Goal: Ask a question

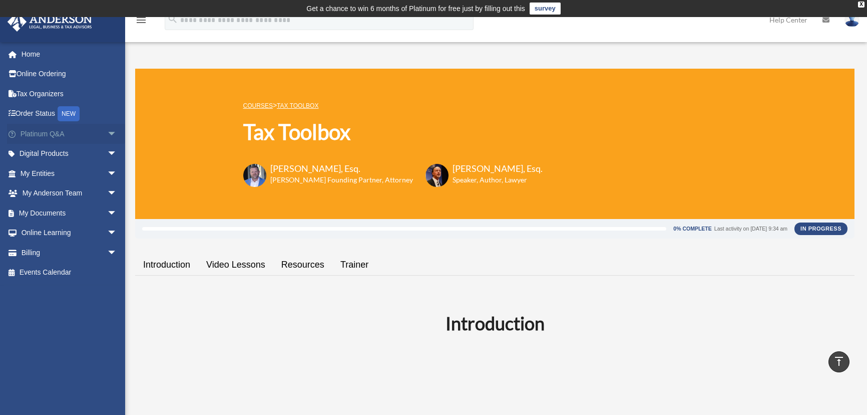
scroll to position [1376, 0]
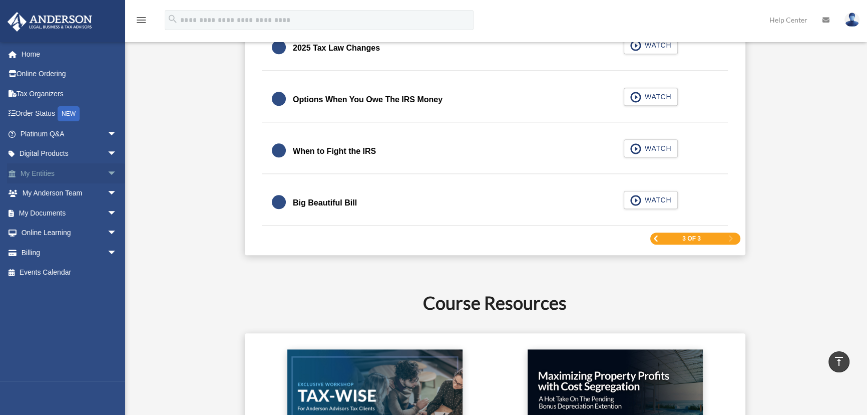
click at [108, 170] on span "arrow_drop_down" at bounding box center [117, 173] width 20 height 21
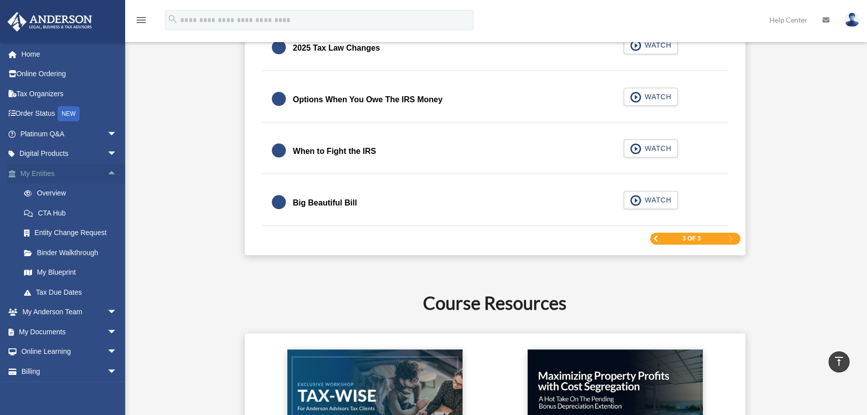
click at [107, 174] on span "arrow_drop_up" at bounding box center [117, 173] width 20 height 21
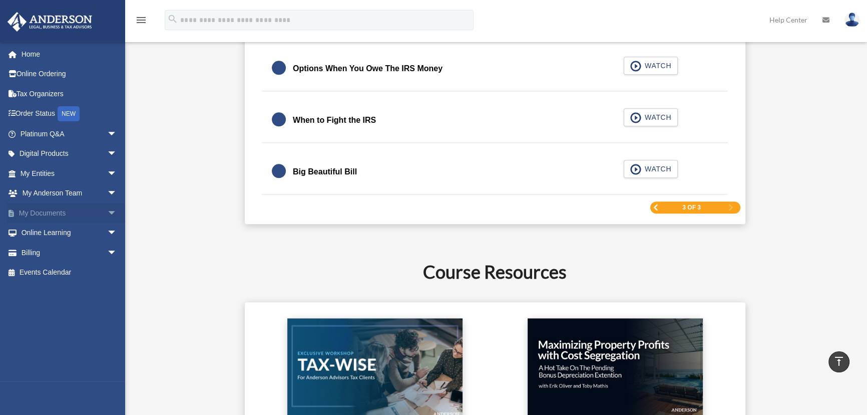
scroll to position [1422, 0]
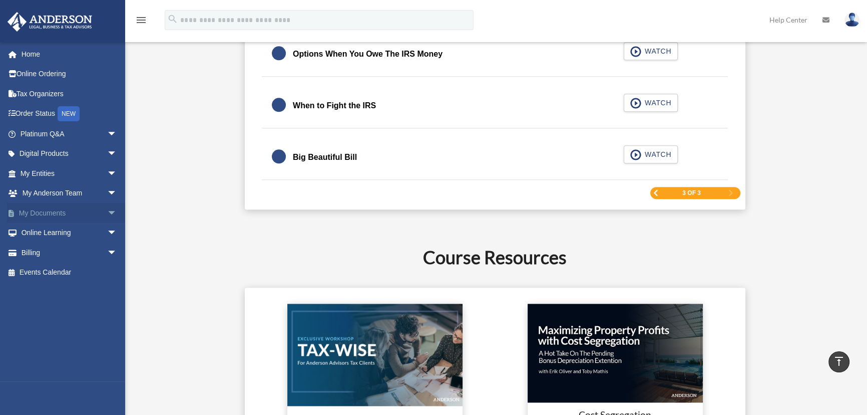
click at [107, 212] on span "arrow_drop_down" at bounding box center [117, 213] width 20 height 21
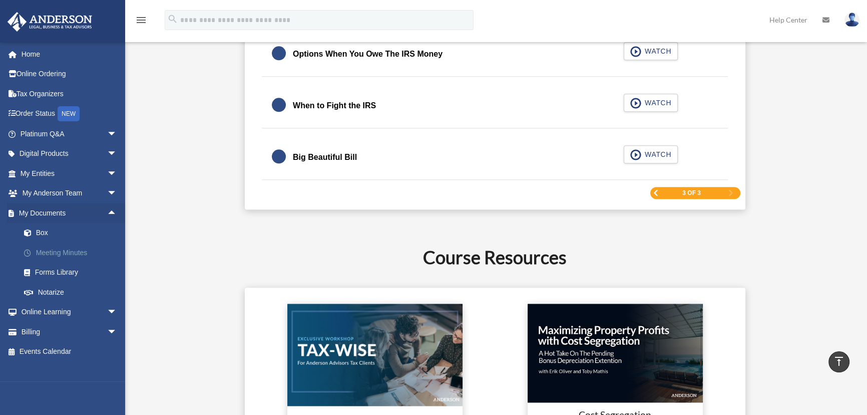
click at [62, 253] on link "Meeting Minutes" at bounding box center [73, 252] width 118 height 20
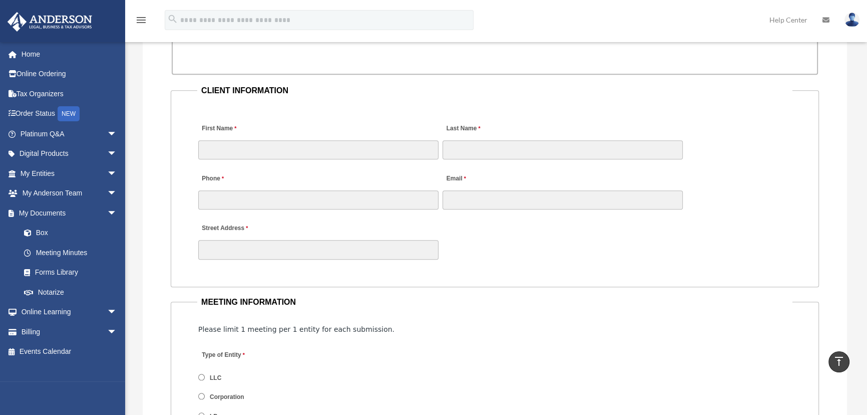
scroll to position [1001, 0]
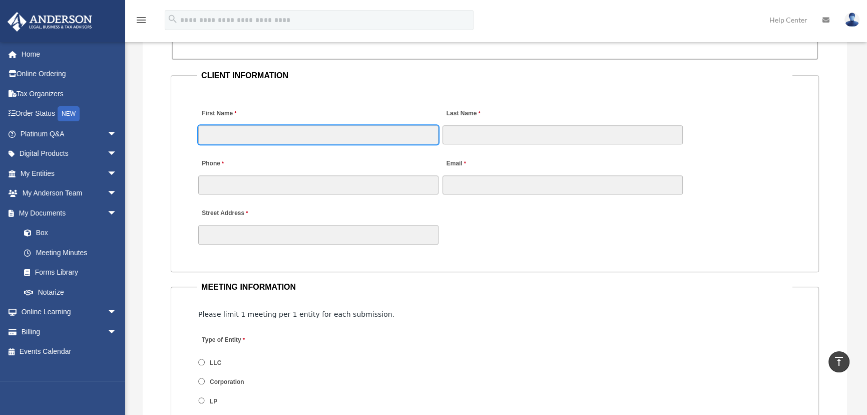
click at [291, 141] on input "First Name" at bounding box center [318, 134] width 240 height 19
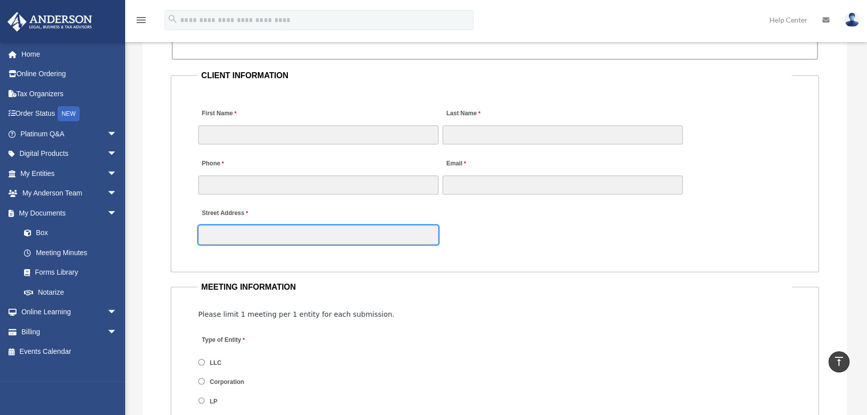
click at [255, 241] on input "Street Address" at bounding box center [318, 234] width 240 height 19
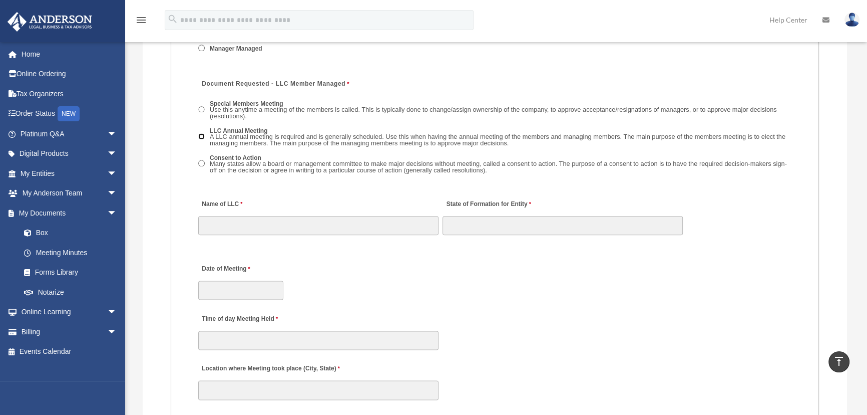
scroll to position [1502, 0]
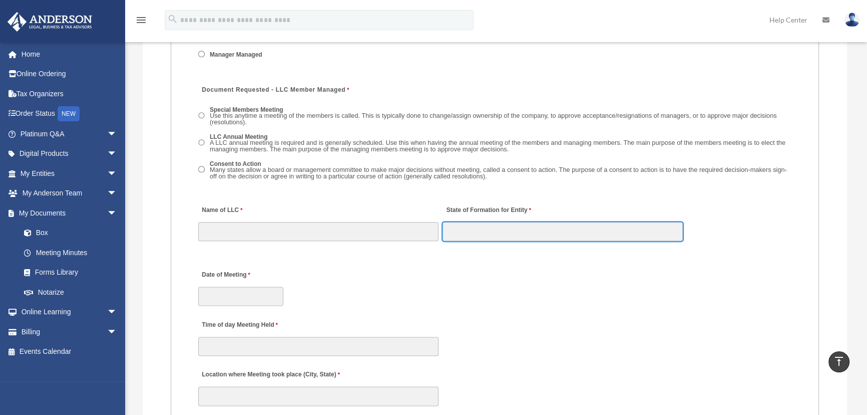
click at [481, 228] on input "State of Formation for Entity" at bounding box center [563, 231] width 240 height 19
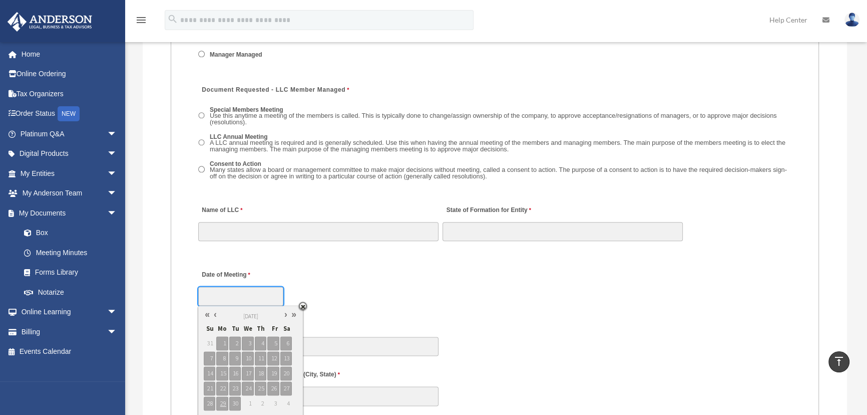
click at [223, 294] on input "Date of Meeting" at bounding box center [240, 295] width 85 height 19
click at [227, 304] on input "Date of Meeting" at bounding box center [240, 295] width 85 height 19
click at [383, 301] on div "Date of Meeting" at bounding box center [494, 284] width 595 height 44
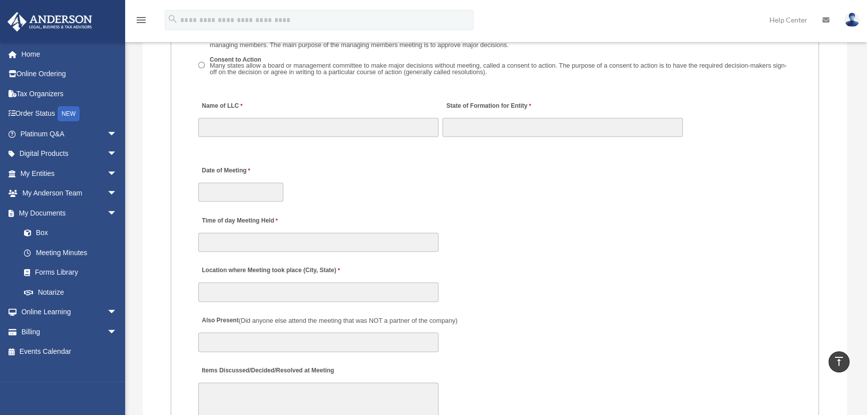
scroll to position [1638, 0]
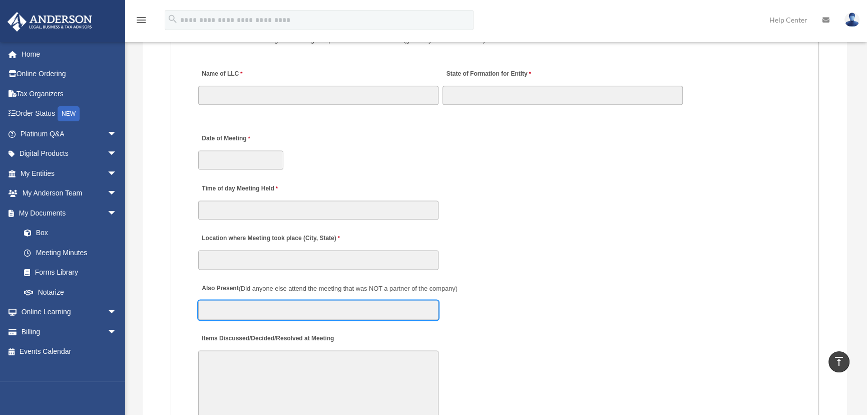
click at [224, 306] on input "Also Present (Did anyone else attend the meeting that was NOT a partner of the …" at bounding box center [318, 309] width 240 height 19
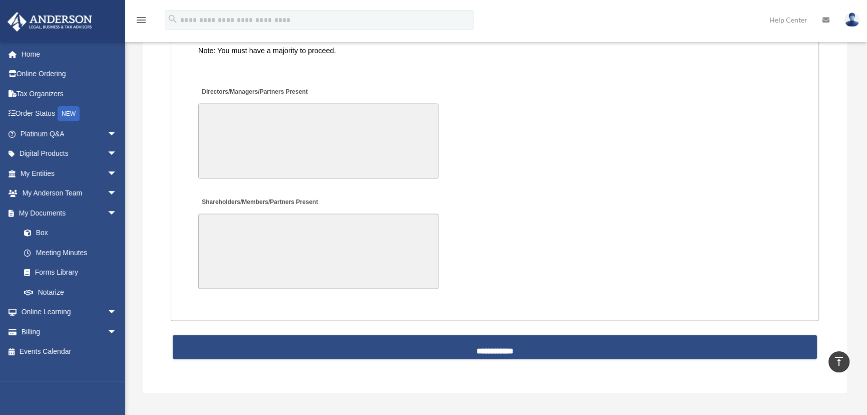
scroll to position [2321, 0]
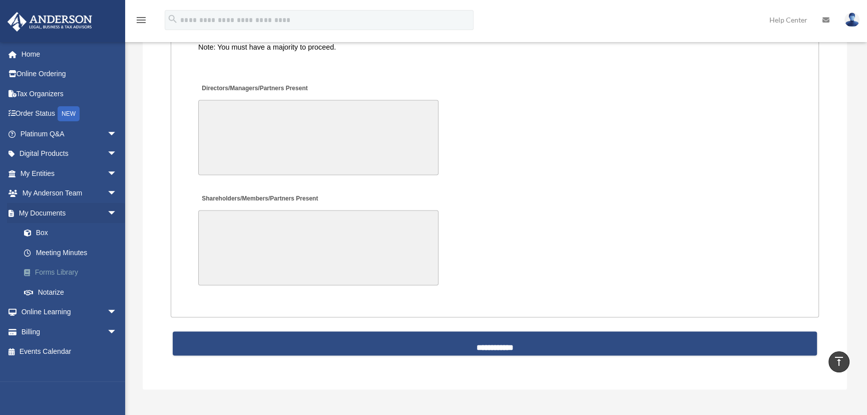
click at [82, 276] on link "Forms Library" at bounding box center [73, 272] width 118 height 20
click at [72, 272] on link "Forms Library" at bounding box center [73, 272] width 118 height 20
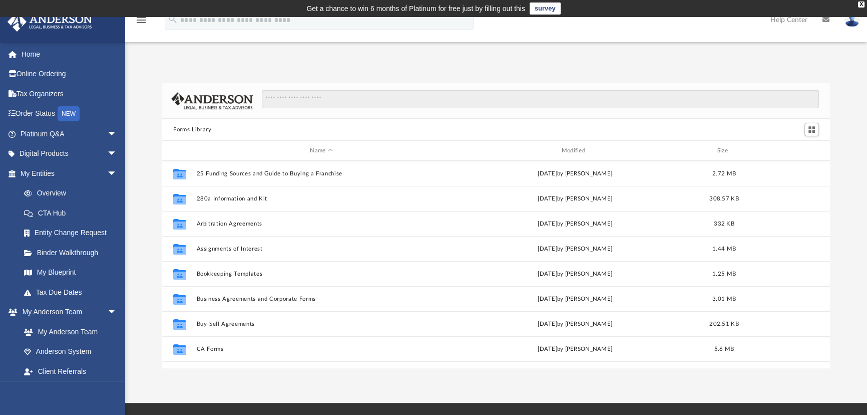
scroll to position [220, 661]
click at [324, 110] on div at bounding box center [536, 104] width 566 height 29
click at [325, 97] on input "Search files and folders" at bounding box center [540, 99] width 557 height 19
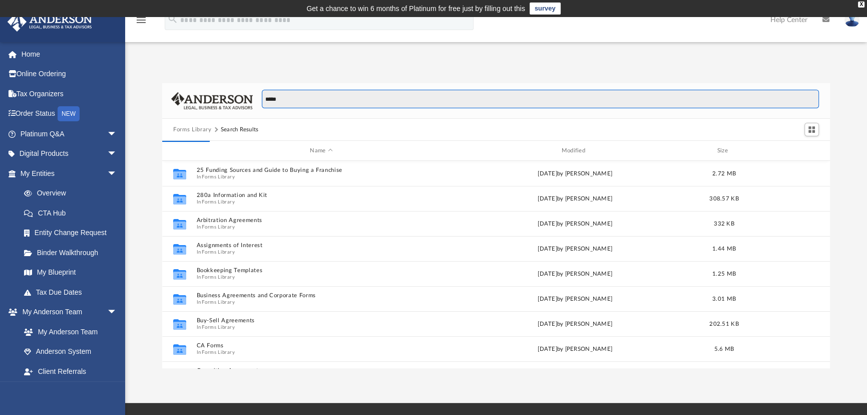
type input "*****"
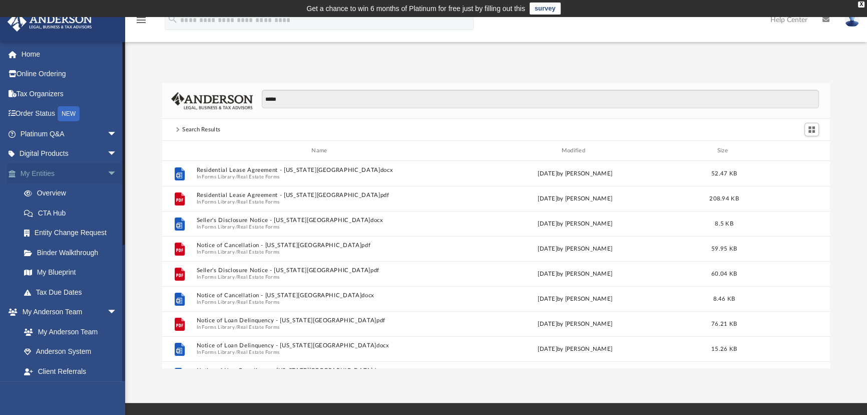
click at [108, 174] on span "arrow_drop_down" at bounding box center [117, 173] width 20 height 21
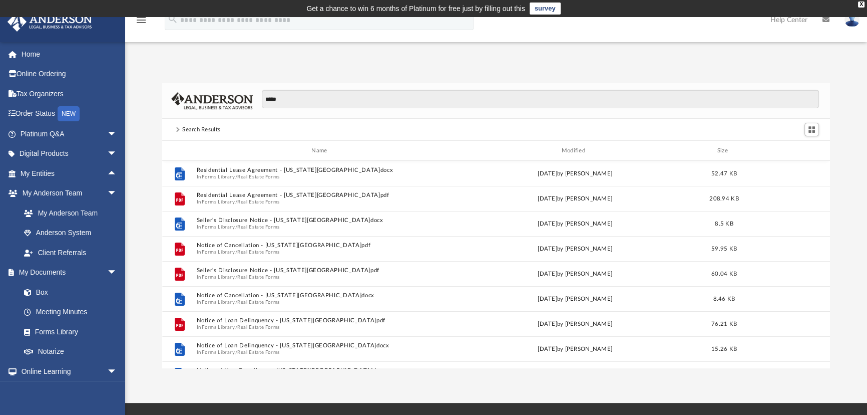
scroll to position [0, 0]
click at [48, 53] on link "Home" at bounding box center [69, 54] width 125 height 20
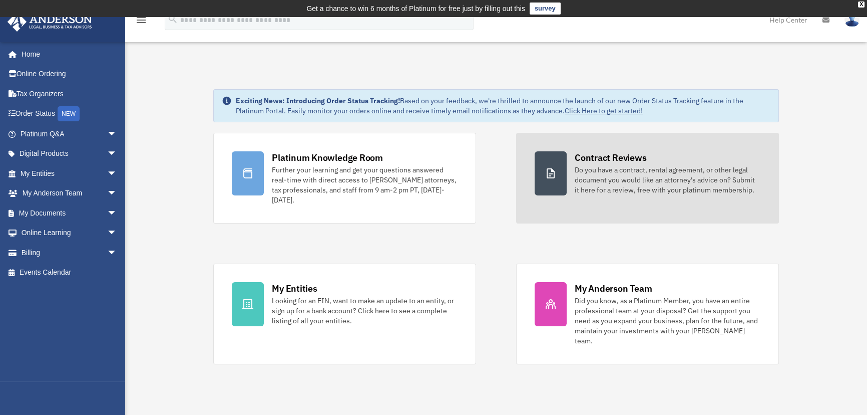
click at [618, 170] on div "Do you have a contract, rental agreement, or other legal document you would lik…" at bounding box center [668, 180] width 186 height 30
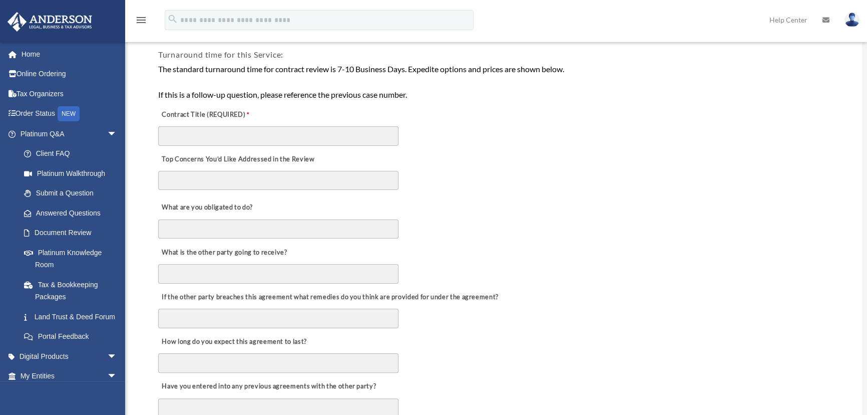
scroll to position [227, 0]
click at [59, 56] on link "Home" at bounding box center [69, 54] width 125 height 20
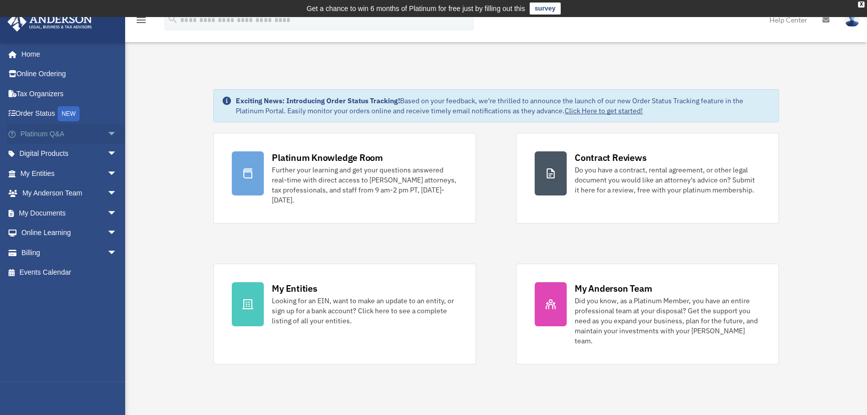
click at [107, 132] on span "arrow_drop_down" at bounding box center [117, 134] width 20 height 21
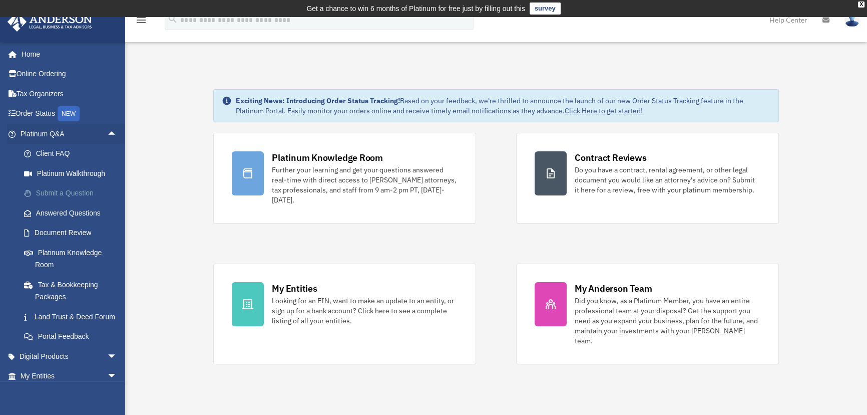
click at [48, 191] on link "Submit a Question" at bounding box center [73, 193] width 118 height 20
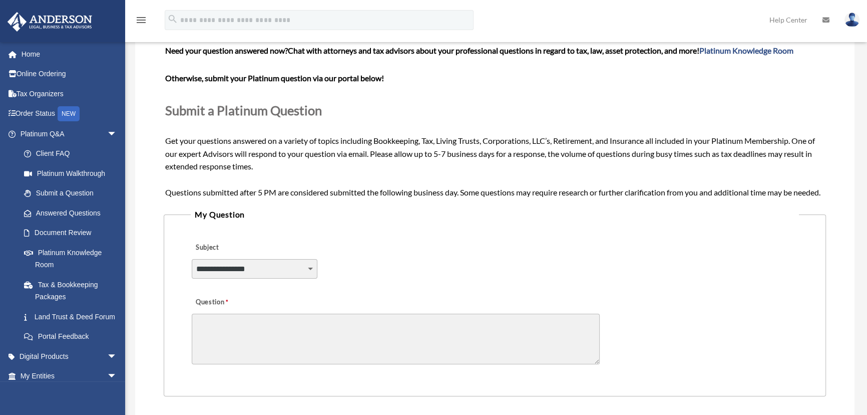
scroll to position [91, 0]
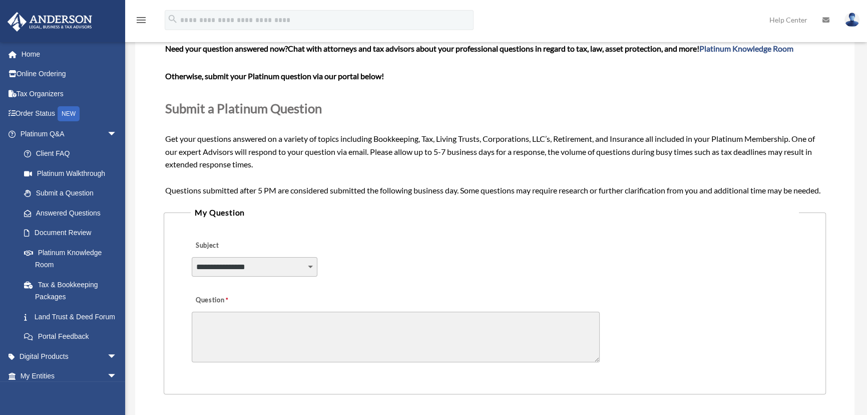
click at [228, 276] on select "**********" at bounding box center [255, 266] width 126 height 19
click at [148, 90] on div "**********" at bounding box center [495, 297] width 720 height 568
click at [64, 55] on link "Home" at bounding box center [69, 54] width 125 height 20
